Goal: Navigation & Orientation: Find specific page/section

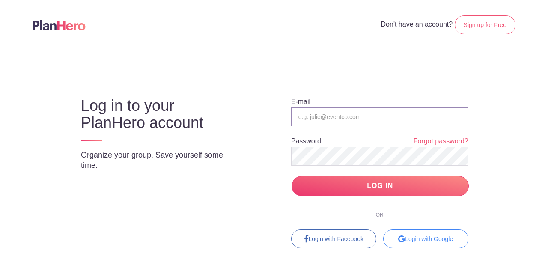
click at [371, 120] on input "email" at bounding box center [379, 116] width 177 height 19
click at [369, 119] on input "email" at bounding box center [379, 116] width 177 height 19
type input "ghirmc@gmail.com"
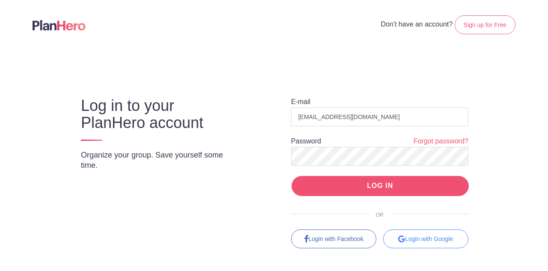
click at [393, 187] on input "LOG IN" at bounding box center [379, 186] width 177 height 20
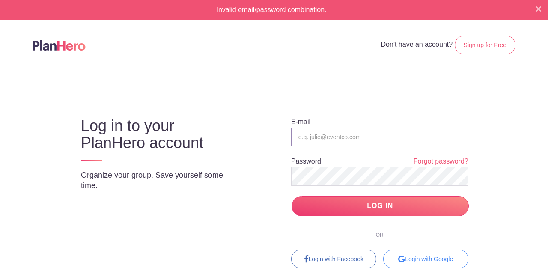
type input "[EMAIL_ADDRESS][DOMAIN_NAME]"
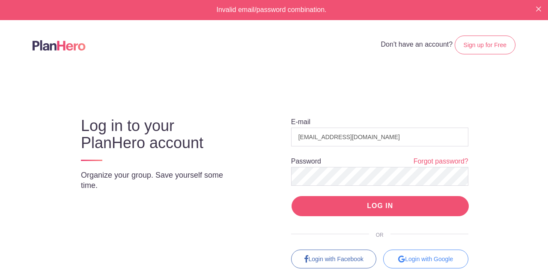
click at [368, 201] on input "LOG IN" at bounding box center [379, 206] width 177 height 20
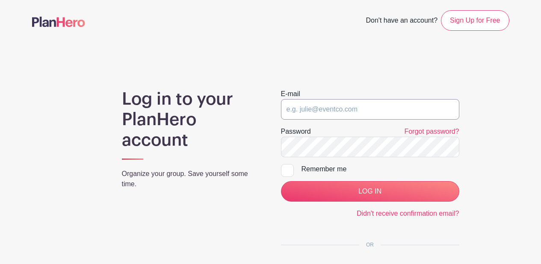
type input "ghirmc@gmail.com"
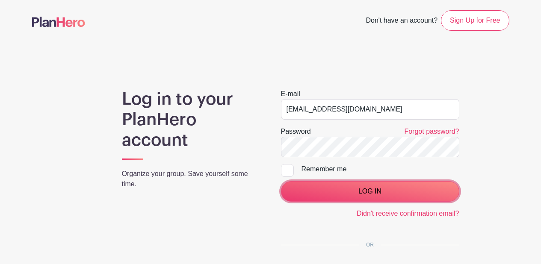
click at [363, 192] on input "LOG IN" at bounding box center [370, 191] width 178 height 21
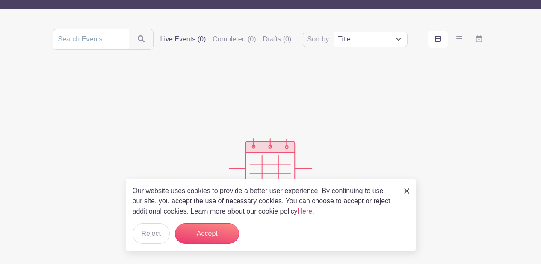
scroll to position [86, 0]
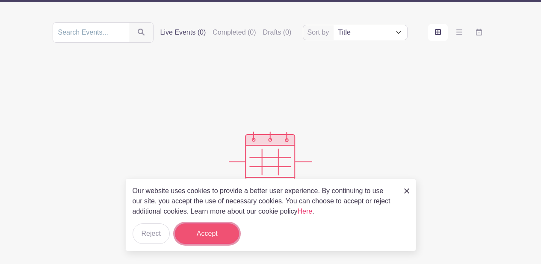
click at [223, 233] on button "Accept" at bounding box center [207, 234] width 64 height 21
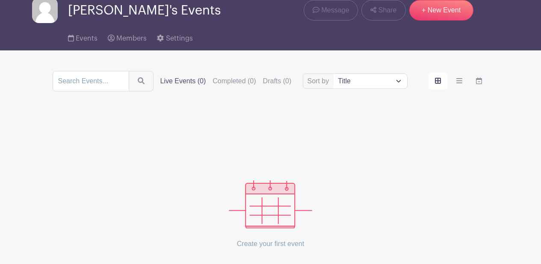
scroll to position [0, 0]
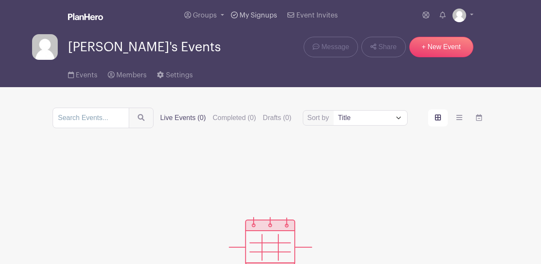
click at [255, 18] on span "My Signups" at bounding box center [259, 15] width 38 height 7
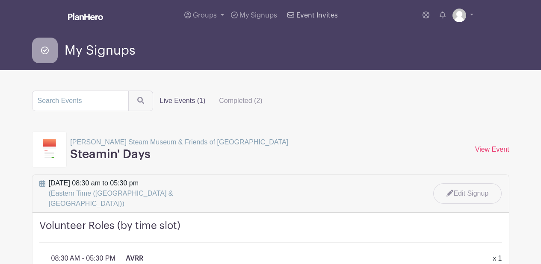
click at [298, 13] on span "Event Invites" at bounding box center [317, 15] width 42 height 7
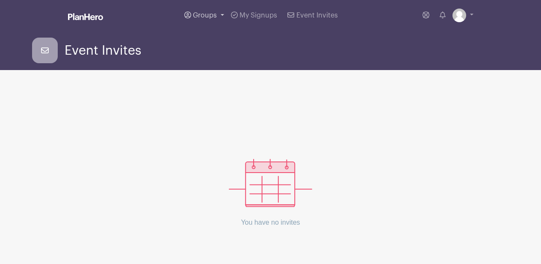
click at [210, 16] on span "Groups" at bounding box center [205, 15] width 24 height 7
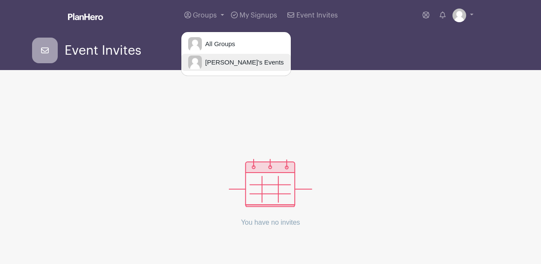
click at [218, 63] on span "[PERSON_NAME]'s Events" at bounding box center [243, 63] width 82 height 10
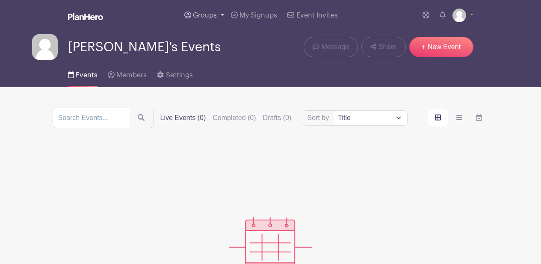
click at [212, 17] on span "Groups" at bounding box center [205, 15] width 24 height 7
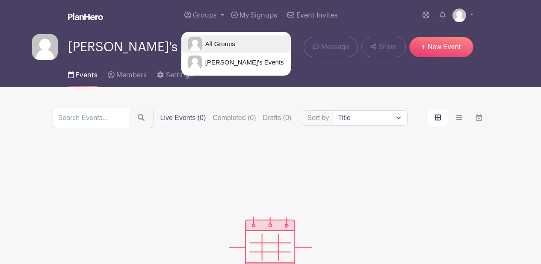
click at [213, 39] on span "All Groups" at bounding box center [218, 44] width 33 height 10
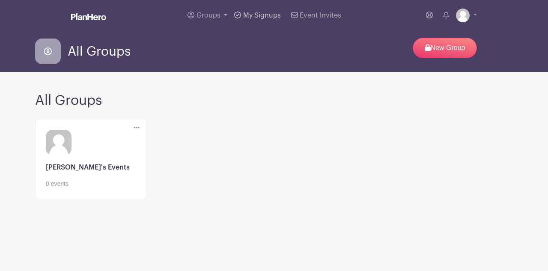
click at [258, 16] on span "My Signups" at bounding box center [262, 15] width 38 height 7
